Goal: Task Accomplishment & Management: Manage account settings

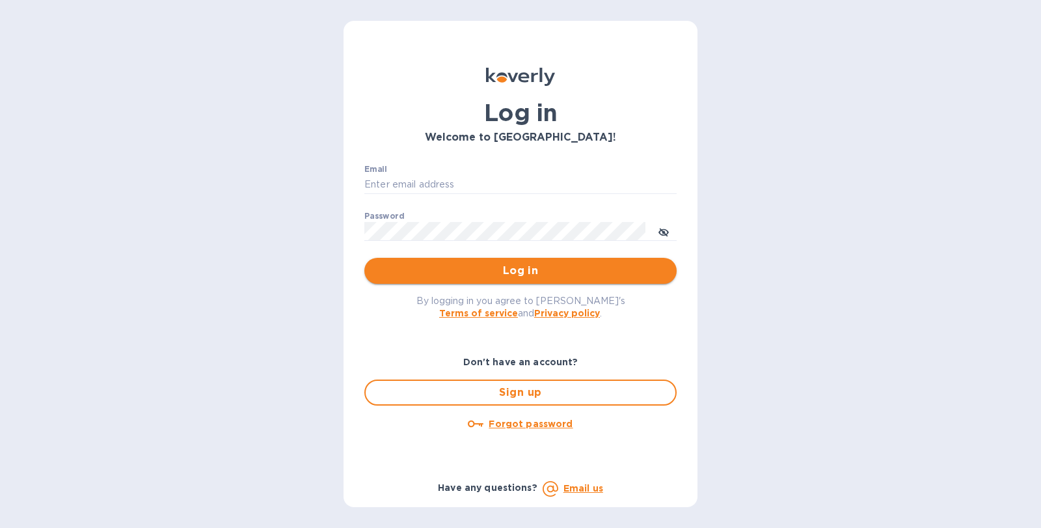
type input "[EMAIL_ADDRESS][DOMAIN_NAME]"
click at [480, 263] on span "Log in" at bounding box center [520, 271] width 291 height 16
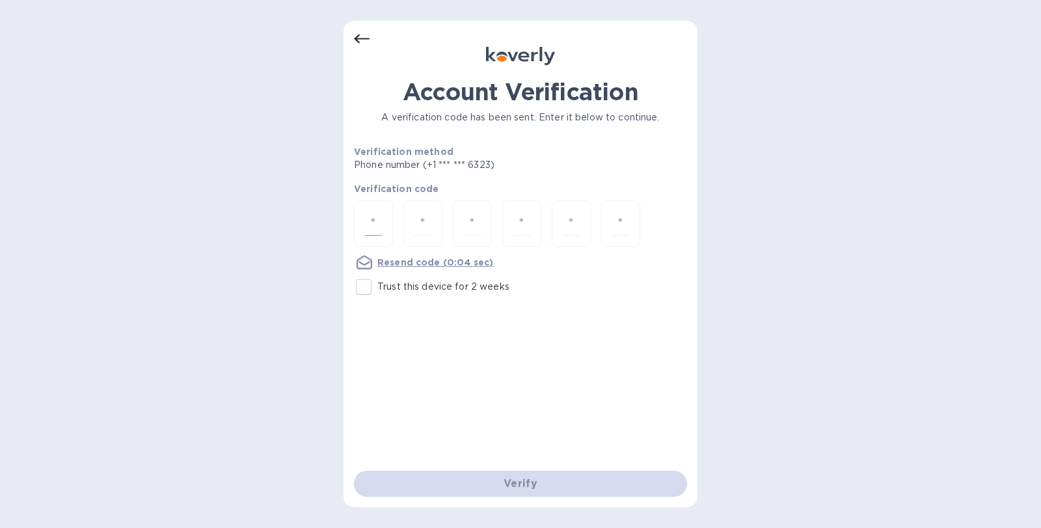
click at [368, 219] on input "number" at bounding box center [373, 223] width 17 height 24
type input "9"
type input "0"
type input "9"
type input "2"
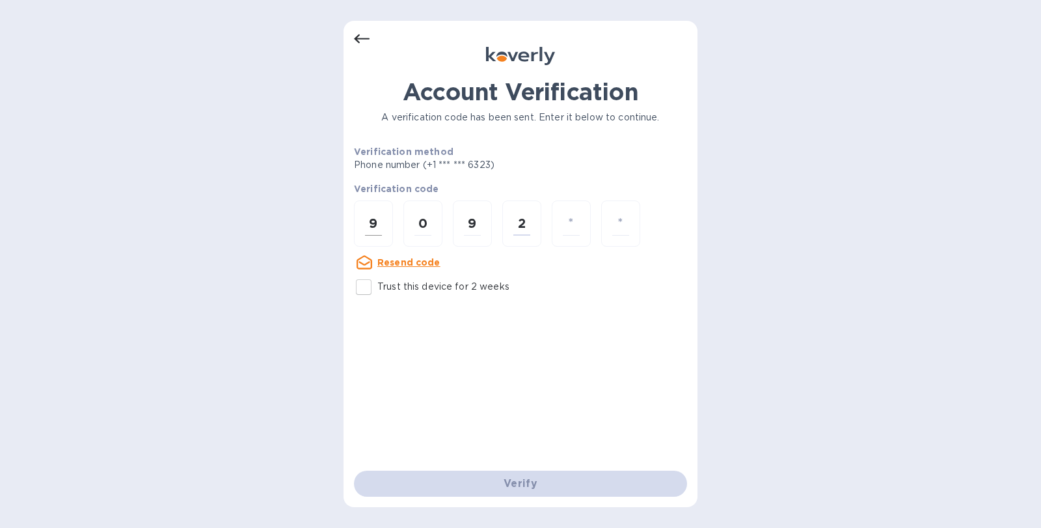
type input "0"
type input "5"
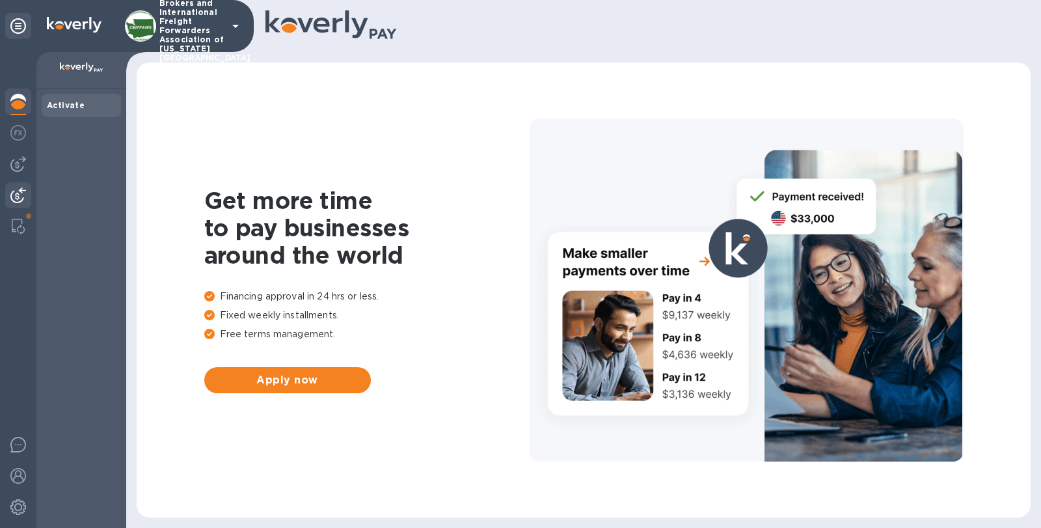
click at [22, 189] on img at bounding box center [18, 195] width 16 height 16
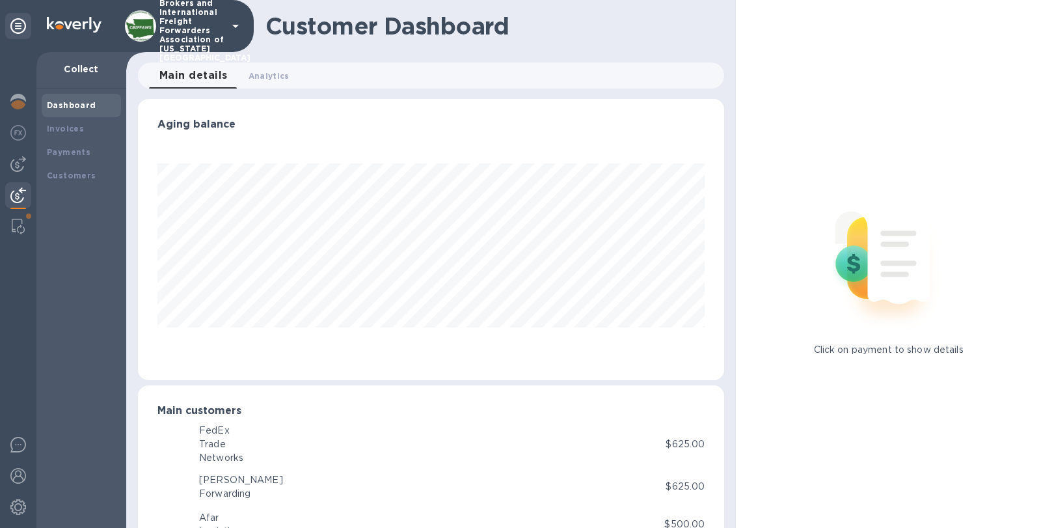
scroll to position [650301, 650001]
click at [75, 134] on div "Invoices" at bounding box center [81, 128] width 69 height 13
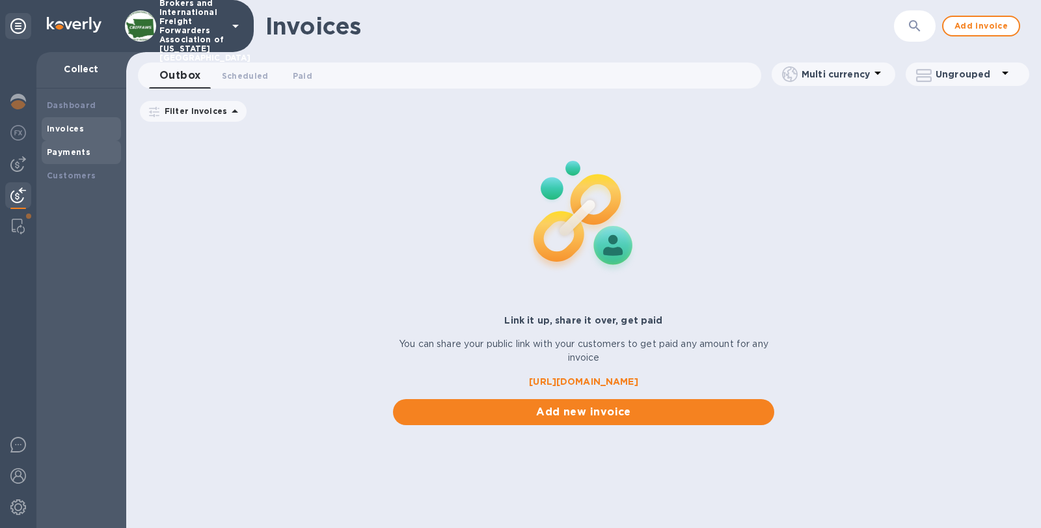
click at [75, 149] on b "Payments" at bounding box center [69, 152] width 44 height 10
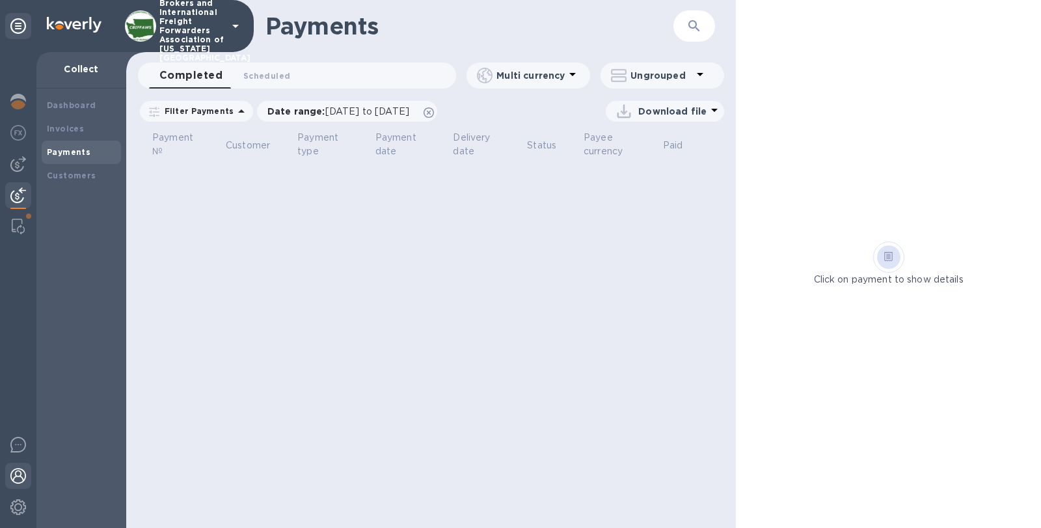
click at [24, 479] on img at bounding box center [18, 476] width 16 height 16
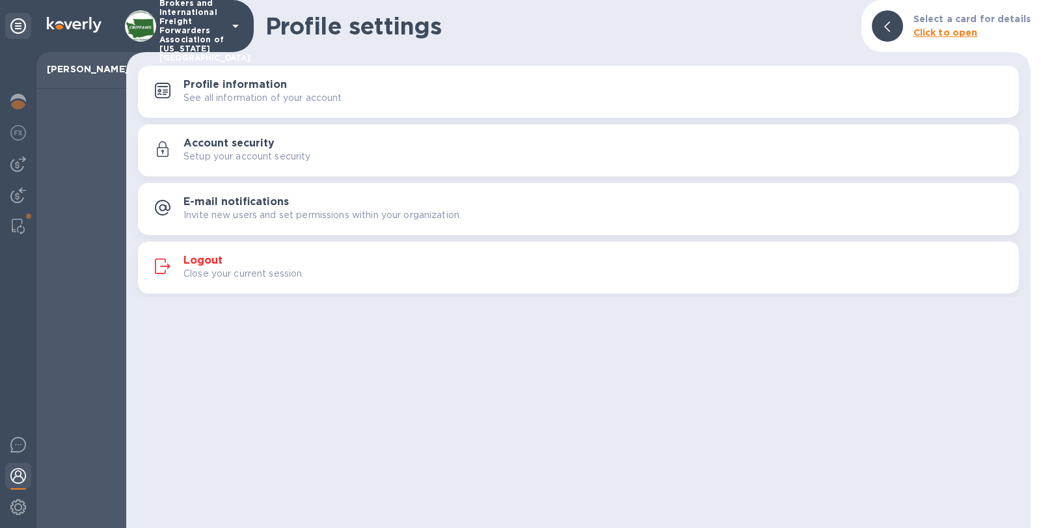
click at [185, 260] on h3 "Logout" at bounding box center [202, 260] width 39 height 12
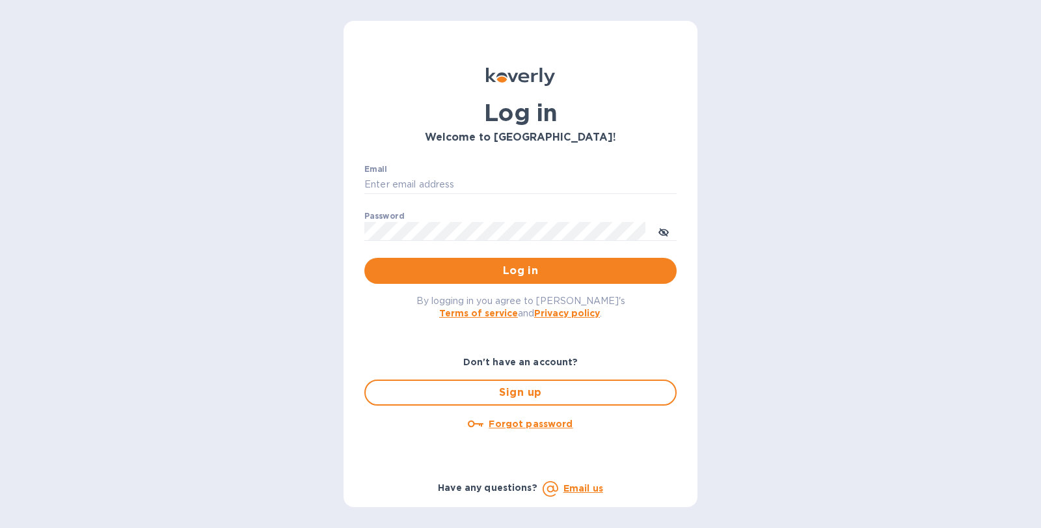
type input "[EMAIL_ADDRESS][DOMAIN_NAME]"
